Goal: Navigation & Orientation: Find specific page/section

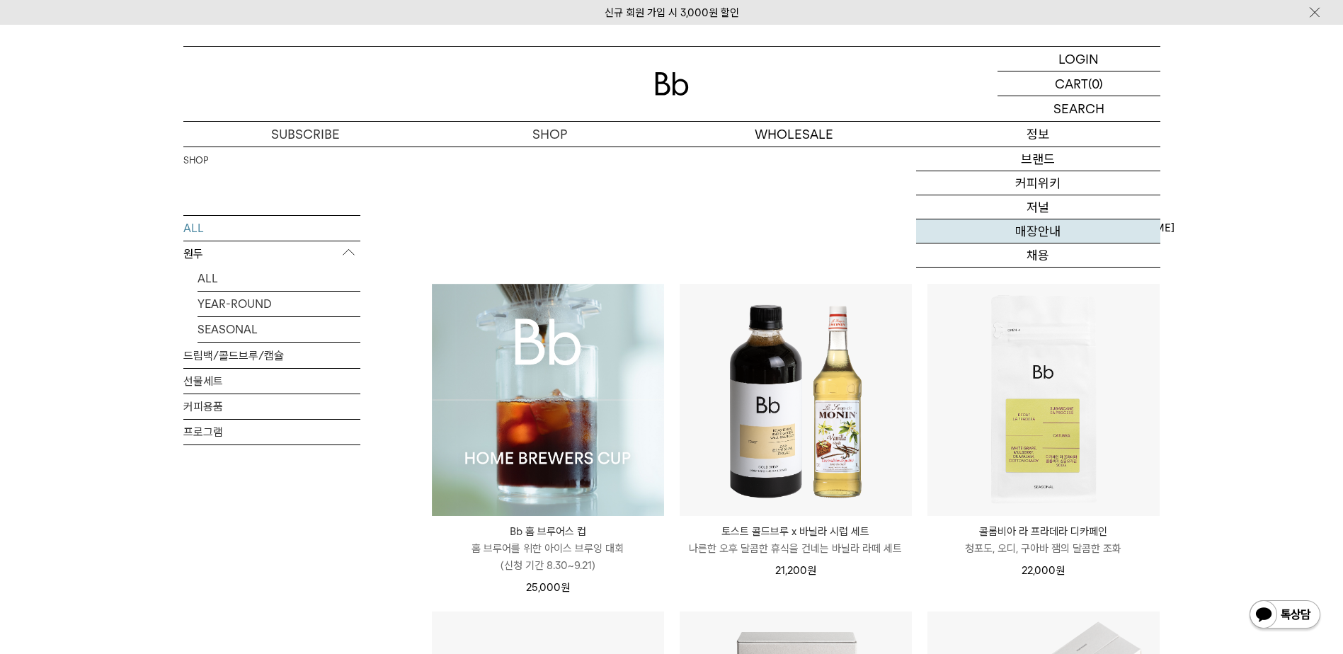
click at [1045, 235] on link "매장안내" at bounding box center [1038, 232] width 244 height 24
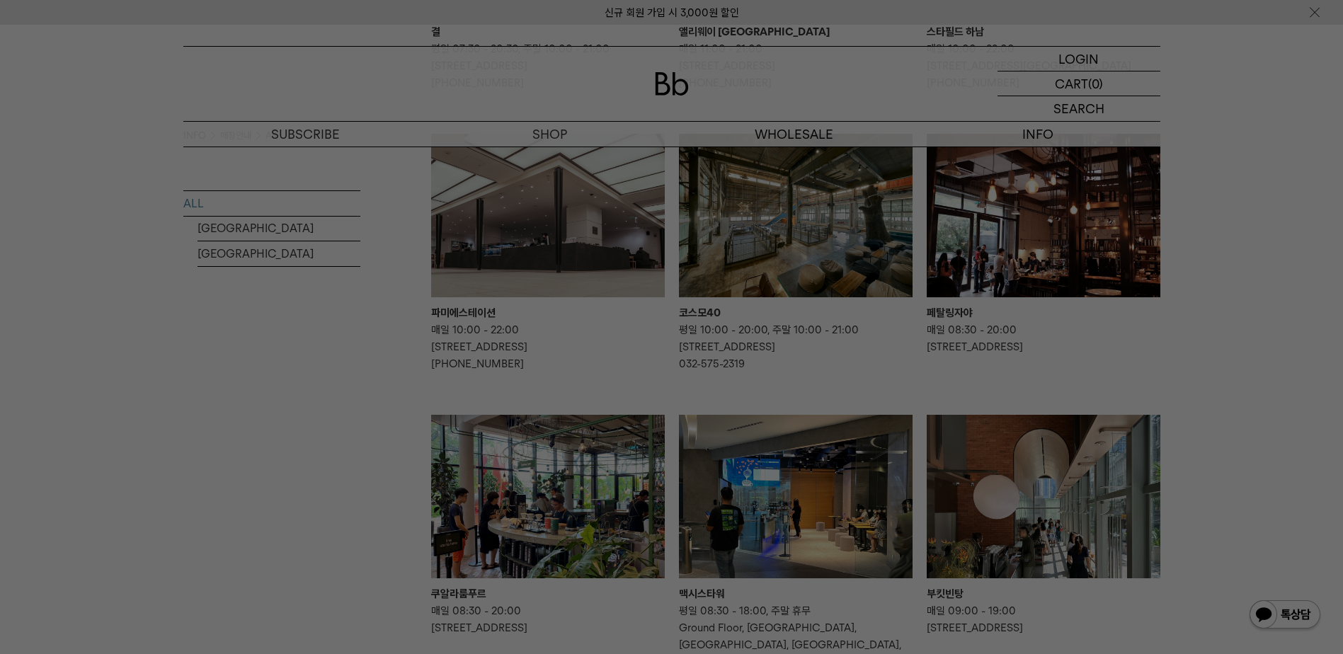
scroll to position [708, 0]
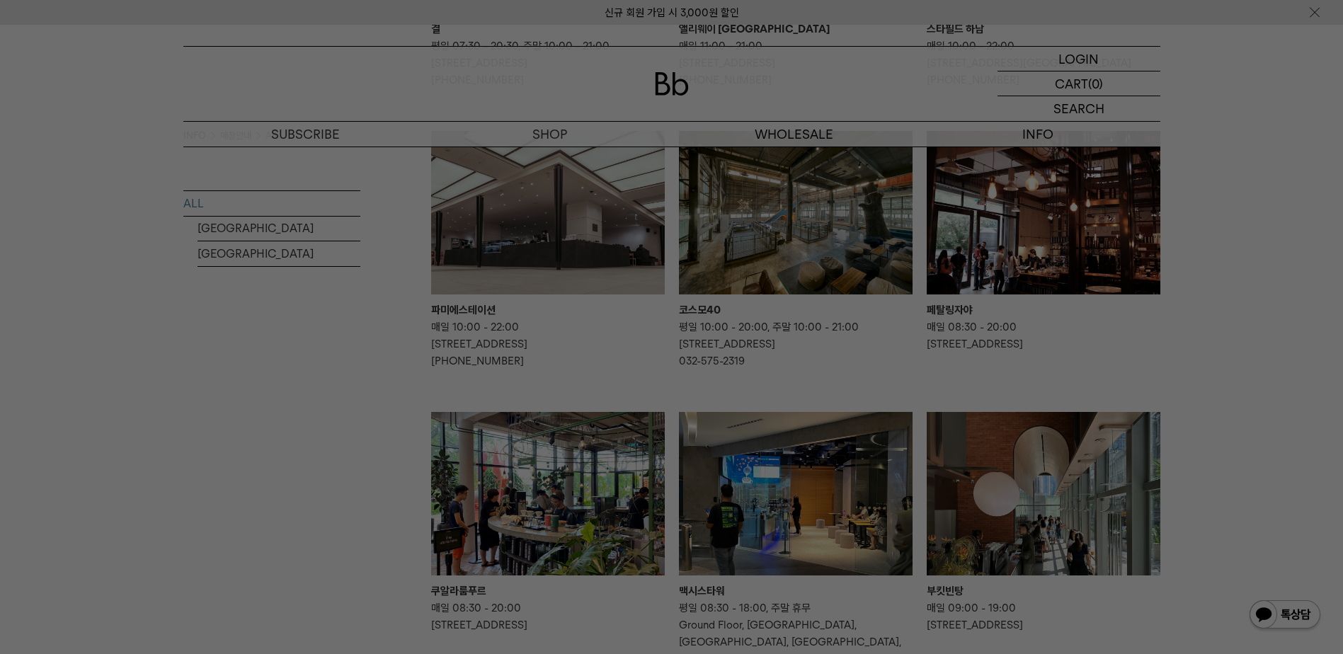
click at [275, 428] on div at bounding box center [671, 327] width 1343 height 654
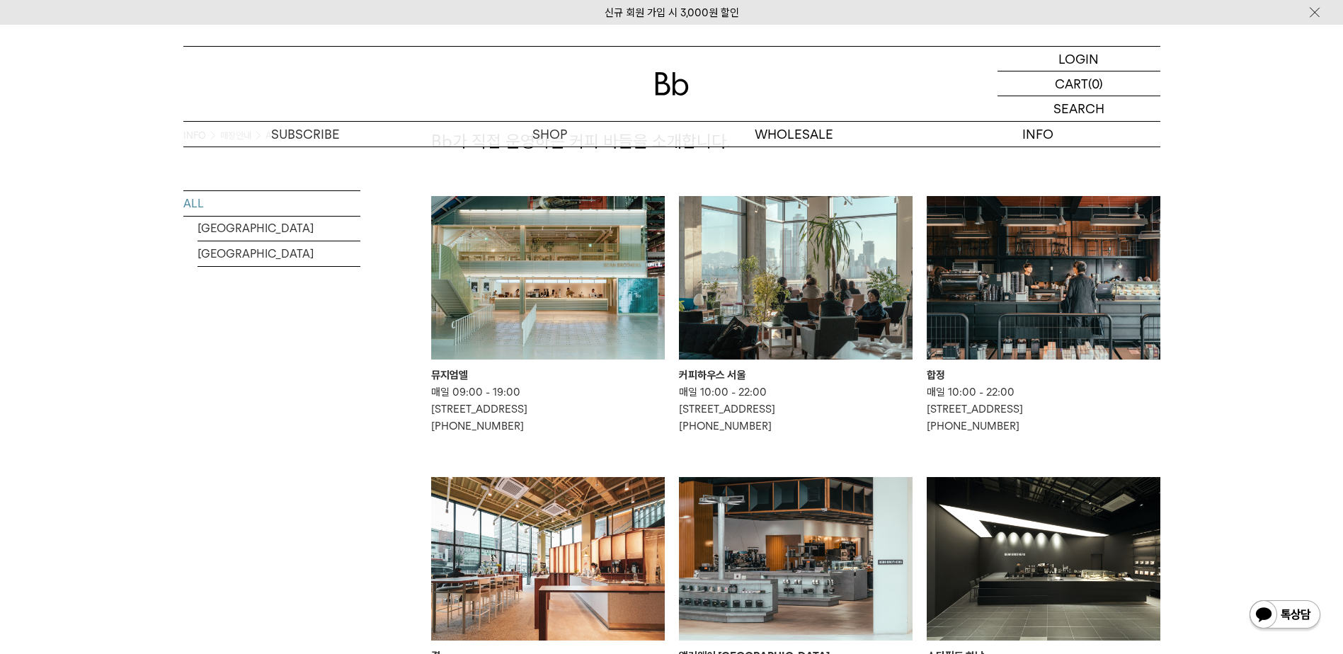
scroll to position [71, 0]
